Goal: Register for event/course

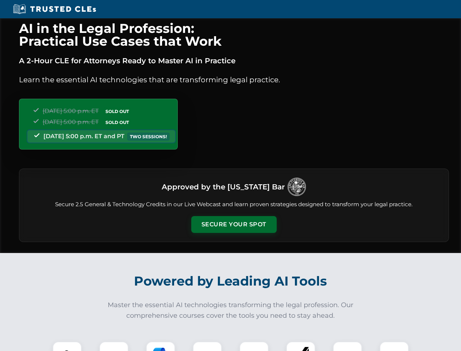
click at [234, 224] on button "Secure Your Spot" at bounding box center [233, 224] width 85 height 17
click at [67, 346] on img at bounding box center [67, 355] width 21 height 21
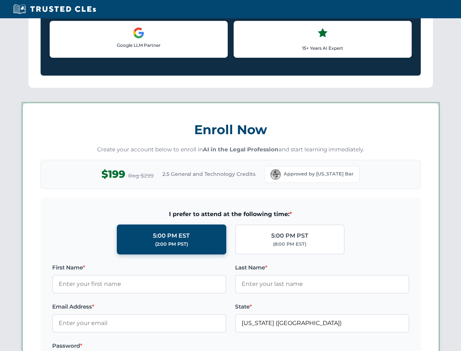
click at [161, 346] on label "Password *" at bounding box center [139, 345] width 174 height 9
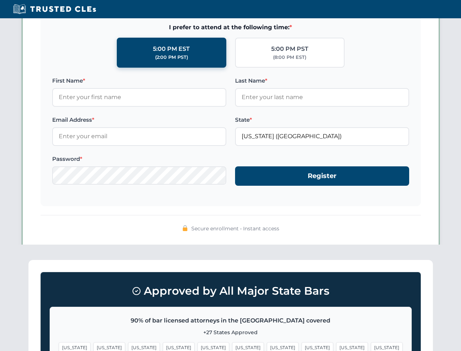
click at [336, 346] on span "[US_STATE]" at bounding box center [352, 347] width 32 height 11
